Goal: Communication & Community: Answer question/provide support

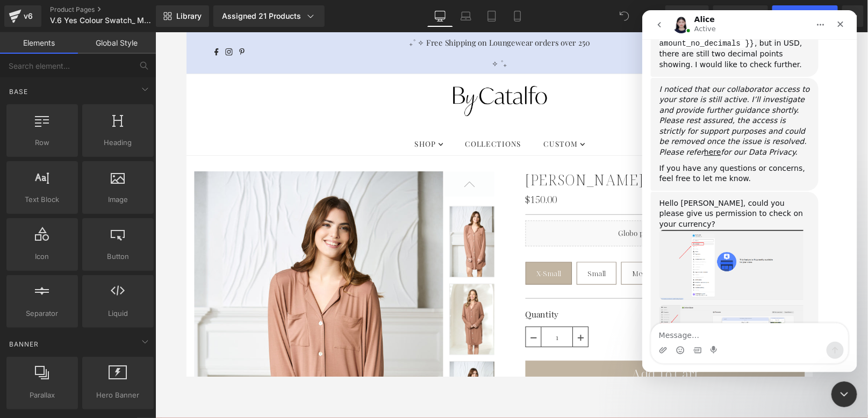
click at [720, 230] on img "Alice says…" at bounding box center [731, 265] width 144 height 70
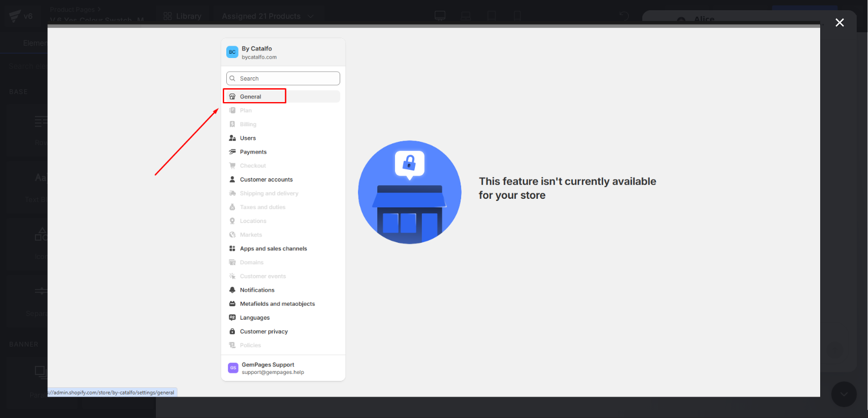
click at [780, 176] on div "Intercom messenger" at bounding box center [434, 209] width 868 height 418
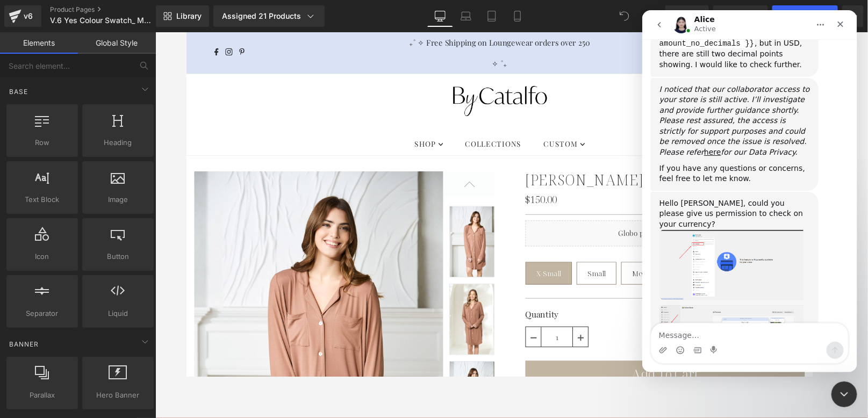
click at [761, 305] on img "Alice says…" at bounding box center [731, 342] width 144 height 75
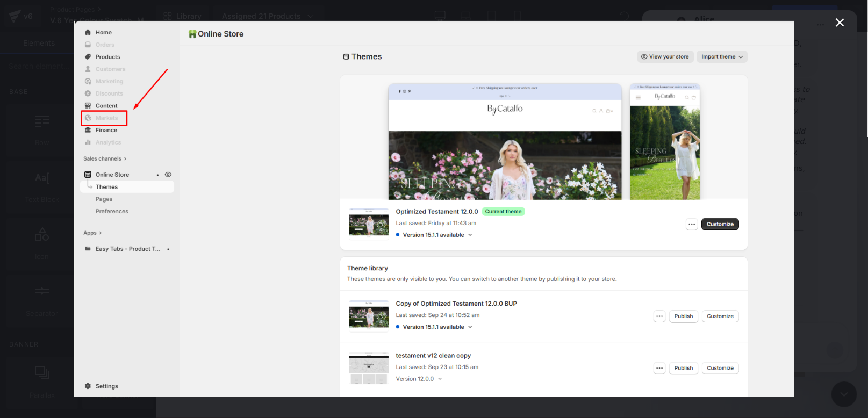
click at [780, 241] on div "Intercom messenger" at bounding box center [434, 209] width 868 height 418
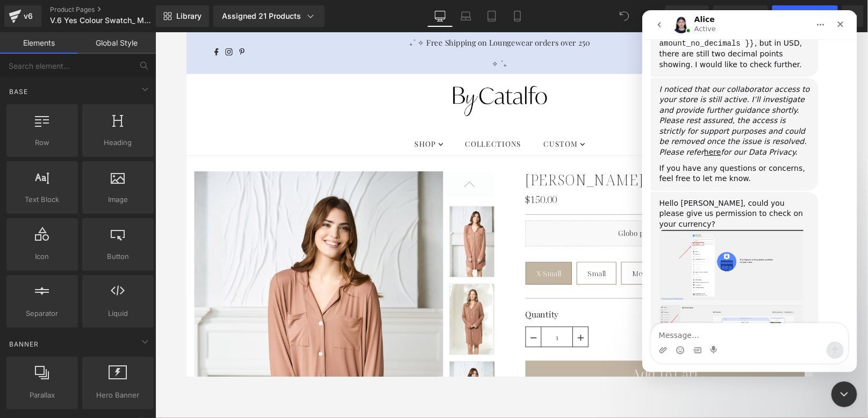
click at [743, 230] on img "Alice says…" at bounding box center [731, 265] width 144 height 70
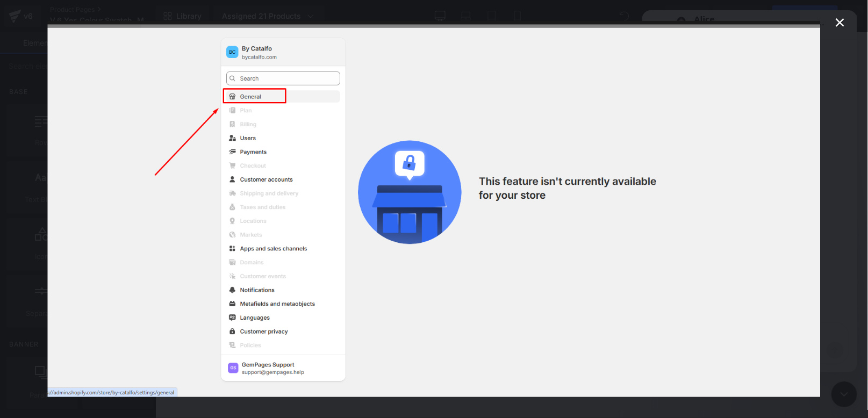
click at [780, 159] on div "Intercom messenger" at bounding box center [434, 209] width 868 height 418
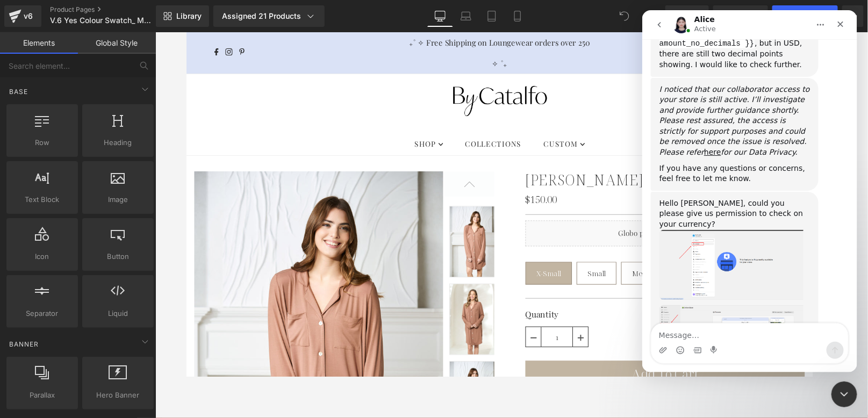
click at [731, 305] on img "Alice says…" at bounding box center [731, 342] width 144 height 75
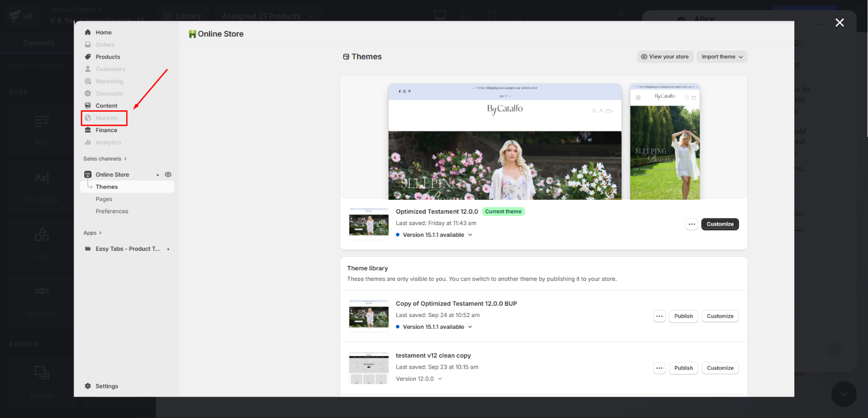
click at [780, 216] on div "Intercom messenger" at bounding box center [434, 209] width 868 height 418
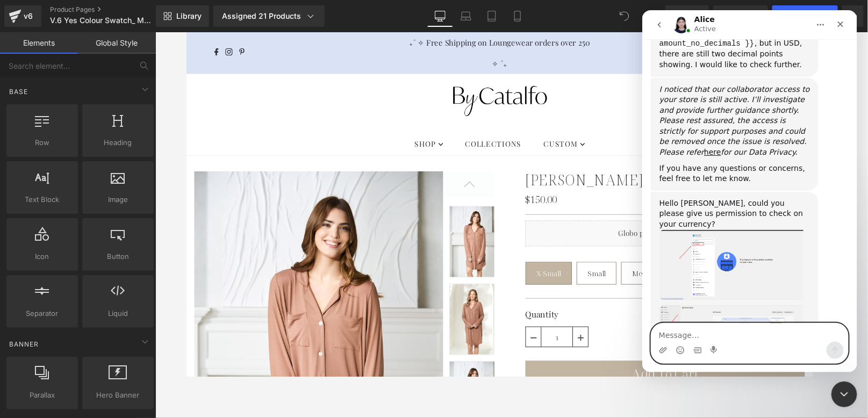
click at [729, 337] on textarea "Message…" at bounding box center [749, 332] width 197 height 18
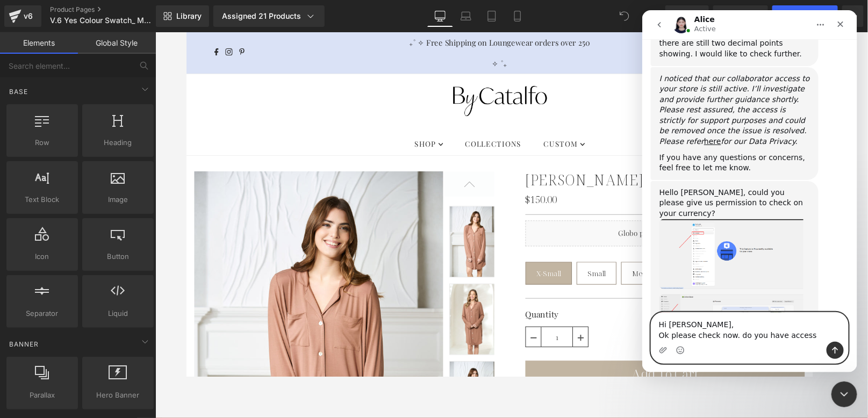
type textarea "Hi [PERSON_NAME], Ok please check now. do you have access?"
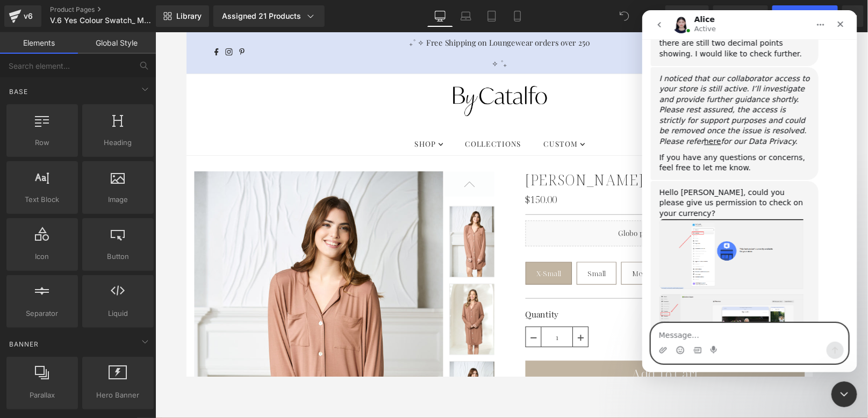
scroll to position [1323, 0]
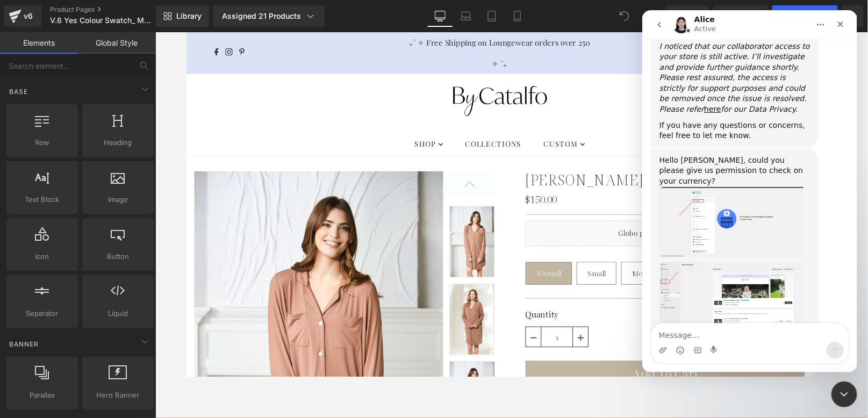
click at [83, 16] on div at bounding box center [434, 193] width 868 height 386
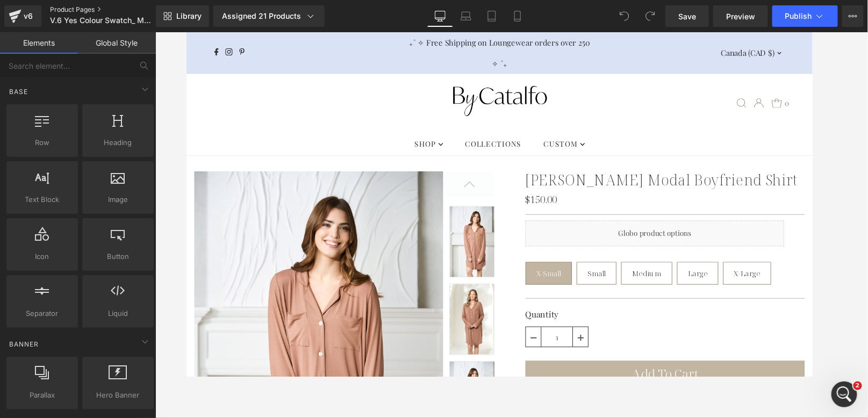
scroll to position [0, 0]
click at [83, 8] on link "Product Pages" at bounding box center [112, 9] width 124 height 9
